Goal: Navigation & Orientation: Go to known website

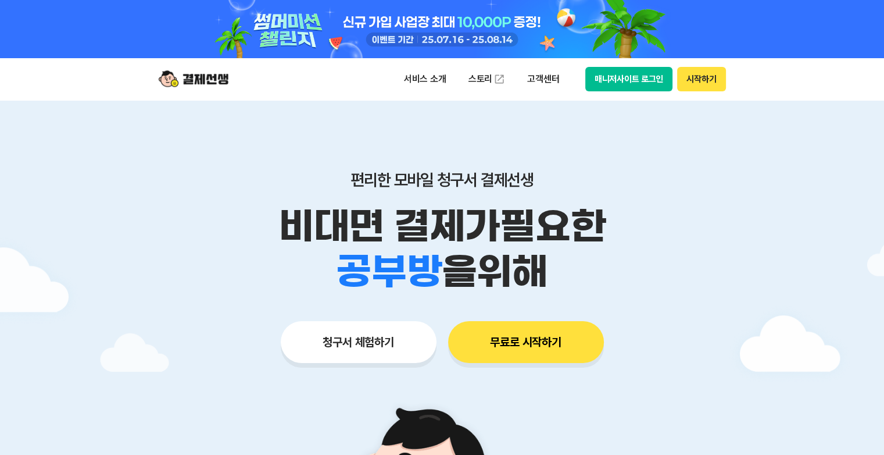
drag, startPoint x: 0, startPoint y: 0, endPoint x: 628, endPoint y: 80, distance: 632.9
click at [628, 80] on button "매니저사이트 로그인" at bounding box center [629, 79] width 88 height 24
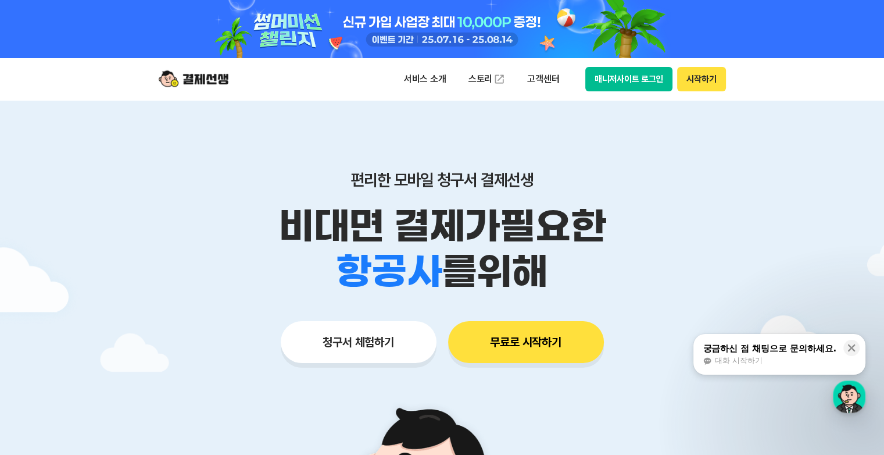
click at [607, 83] on button "매니저사이트 로그인" at bounding box center [629, 79] width 88 height 24
